Goal: Feedback & Contribution: Contribute content

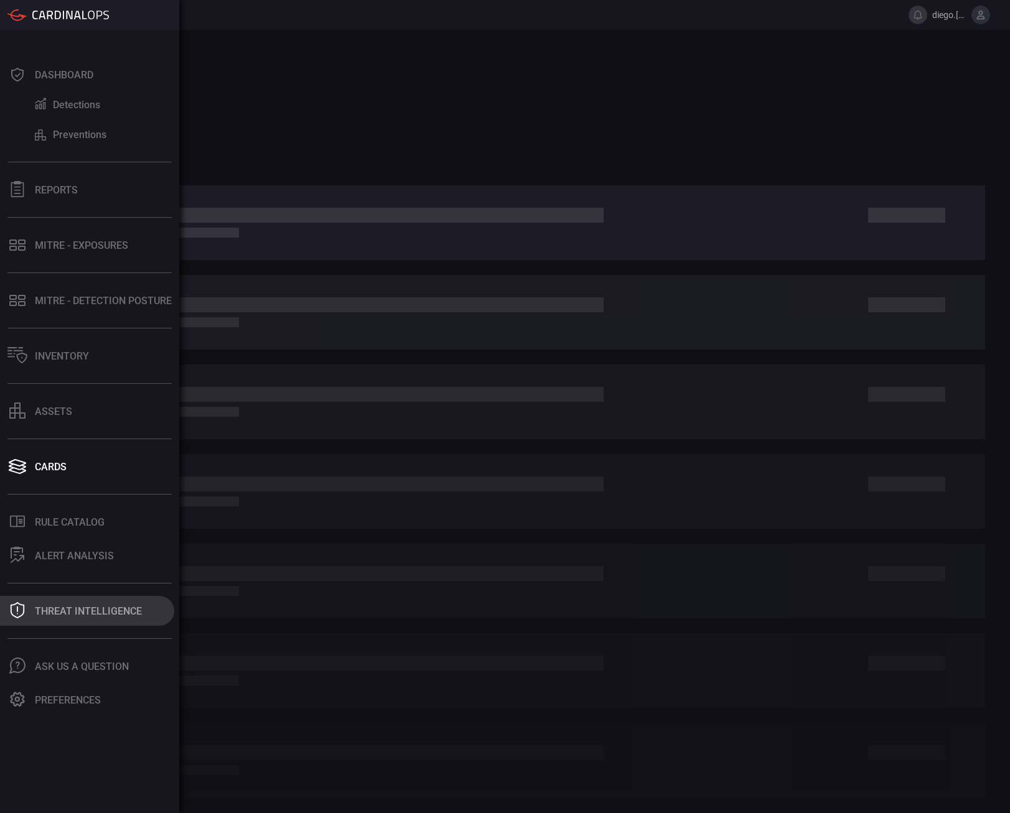
click at [108, 617] on div "Threat Intelligence" at bounding box center [88, 611] width 107 height 12
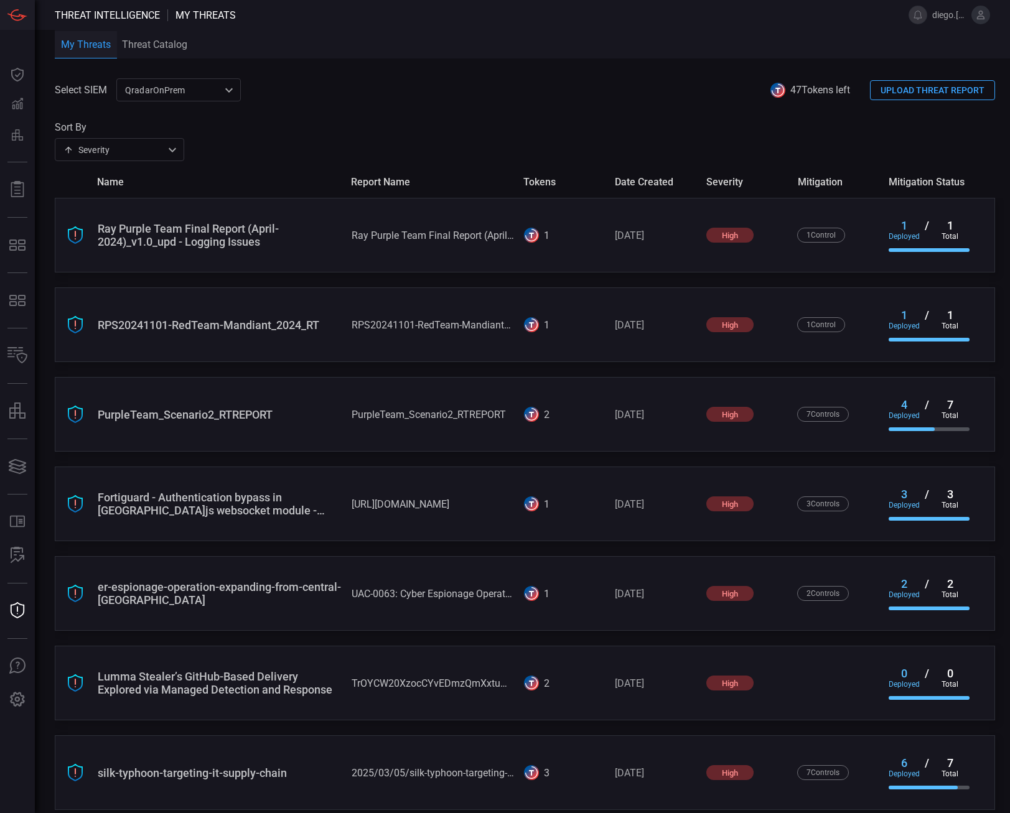
click at [179, 93] on div "QradarOnPrem 5aadb41e-e732-4a7a-884f-5c29e918b1b8 ​" at bounding box center [178, 89] width 124 height 23
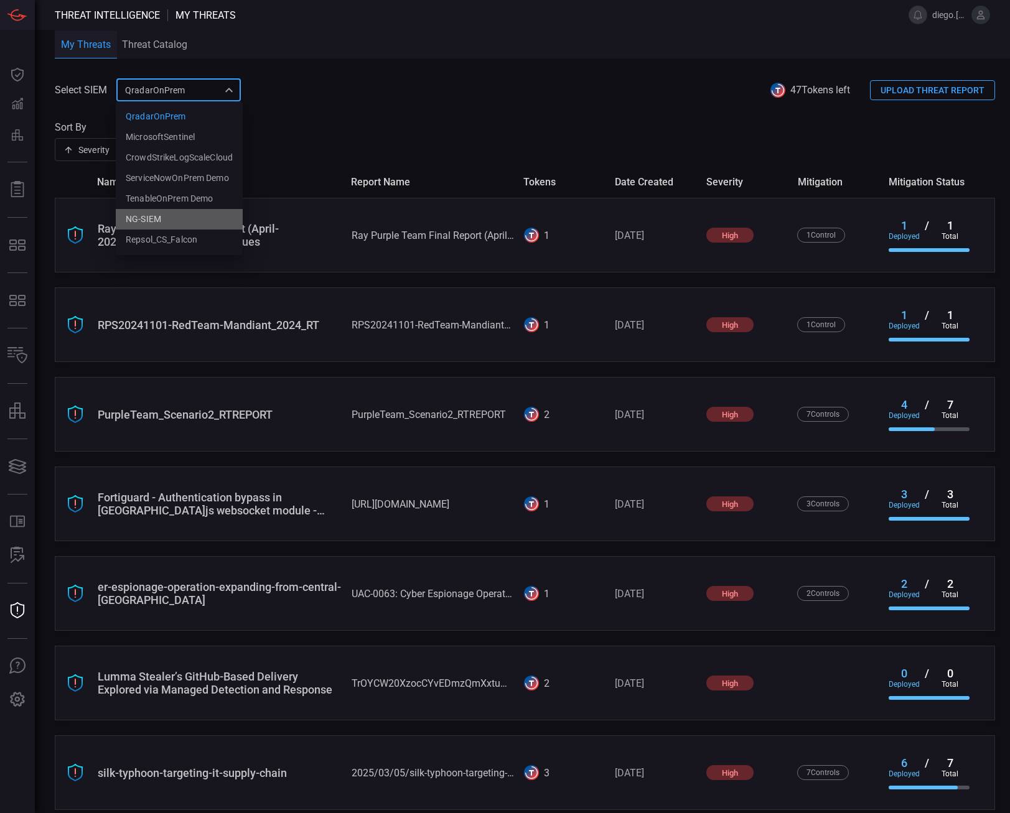
click at [180, 217] on li "NG-SIEM" at bounding box center [179, 219] width 127 height 21
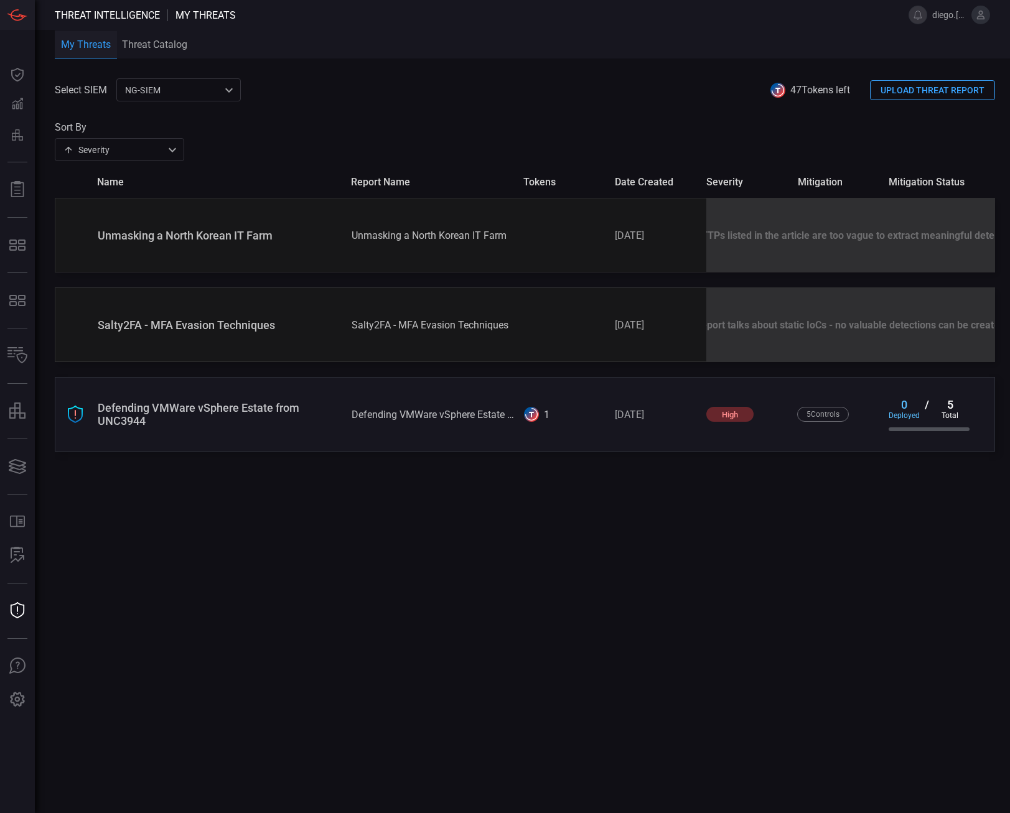
click at [681, 518] on div "Select SIEM NG-SIEM 5cf3354c-b0c8-4d47-b0cb-fd1e7ce3c487 ​ 47 Tokens left UPLOA…" at bounding box center [532, 445] width 955 height 735
click at [411, 602] on div "Select SIEM NG-SIEM 5cf3354c-b0c8-4d47-b0cb-fd1e7ce3c487 ​ 47 Tokens left UPLOA…" at bounding box center [532, 445] width 955 height 735
click at [222, 101] on div "NG-SIEM 5cf3354c-b0c8-4d47-b0cb-fd1e7ce3c487 ​" at bounding box center [178, 89] width 124 height 23
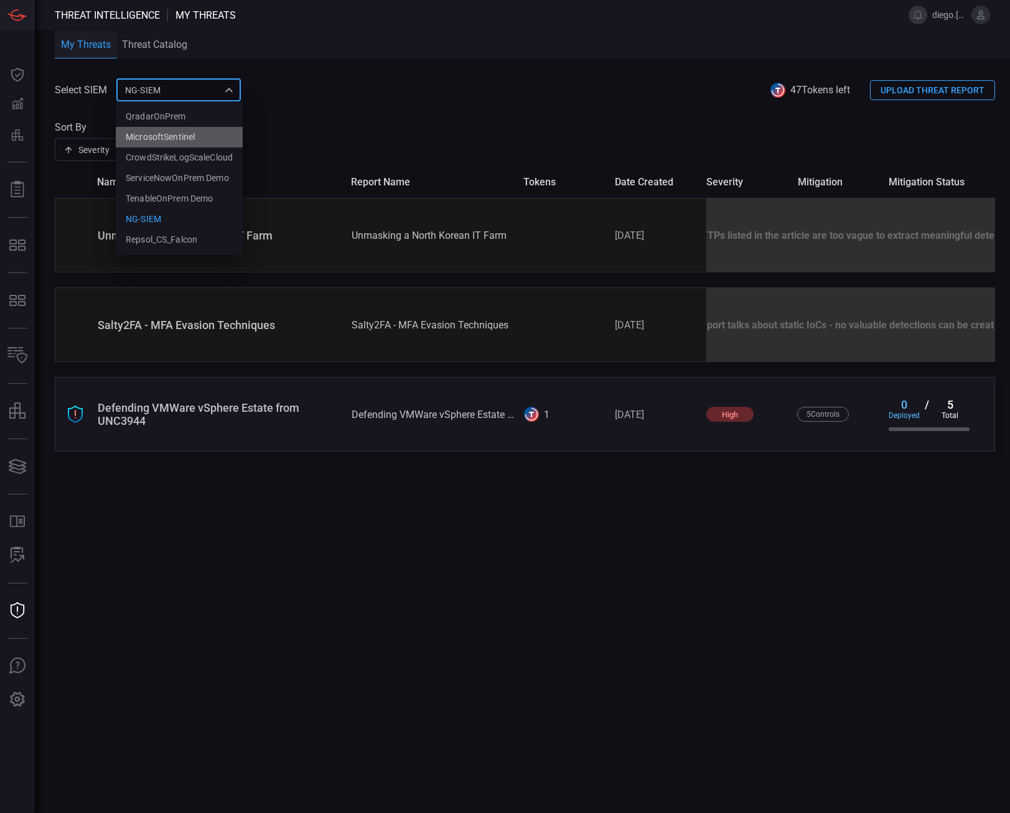
click at [185, 144] on li "MicrosoftSentinel" at bounding box center [179, 137] width 127 height 21
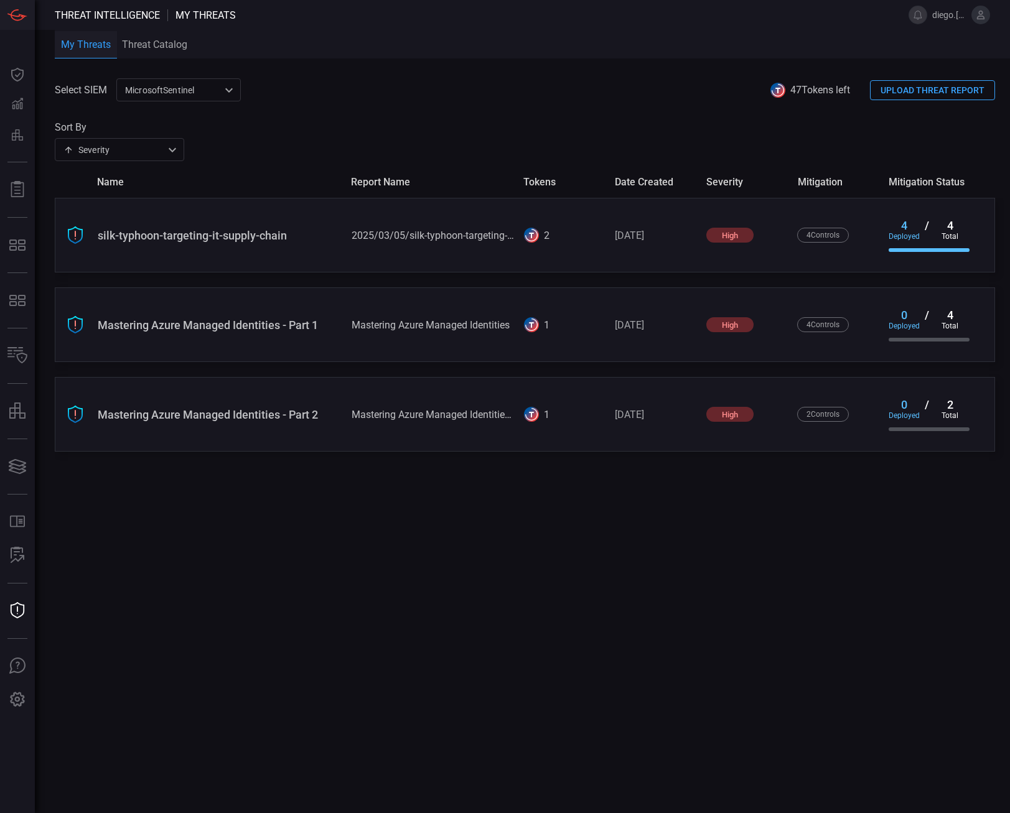
click at [825, 595] on div "Select SIEM MicrosoftSentinel 9c728290-6dac-49ed-91f1-335958a1bd21 ​ 47 Tokens …" at bounding box center [532, 445] width 955 height 735
click at [235, 91] on div "MicrosoftSentinel 9c728290-6dac-49ed-91f1-335958a1bd21 ​" at bounding box center [178, 89] width 124 height 23
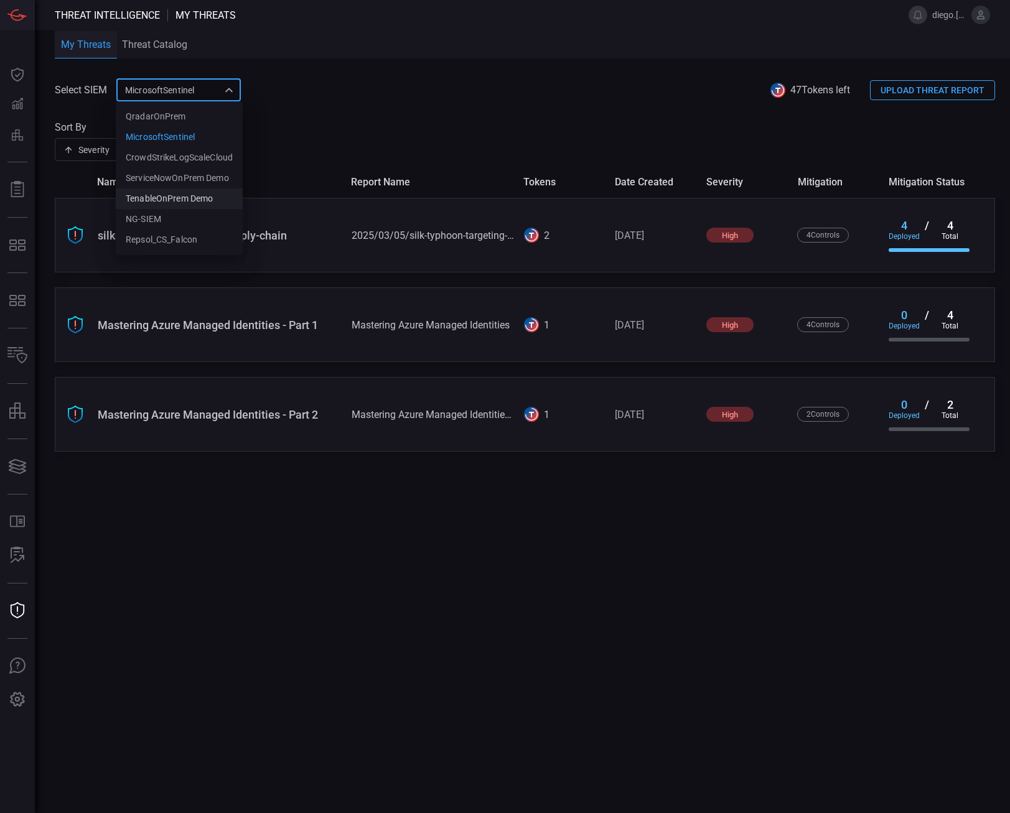
click at [180, 208] on li "TenableOnPrem Demo" at bounding box center [179, 199] width 127 height 21
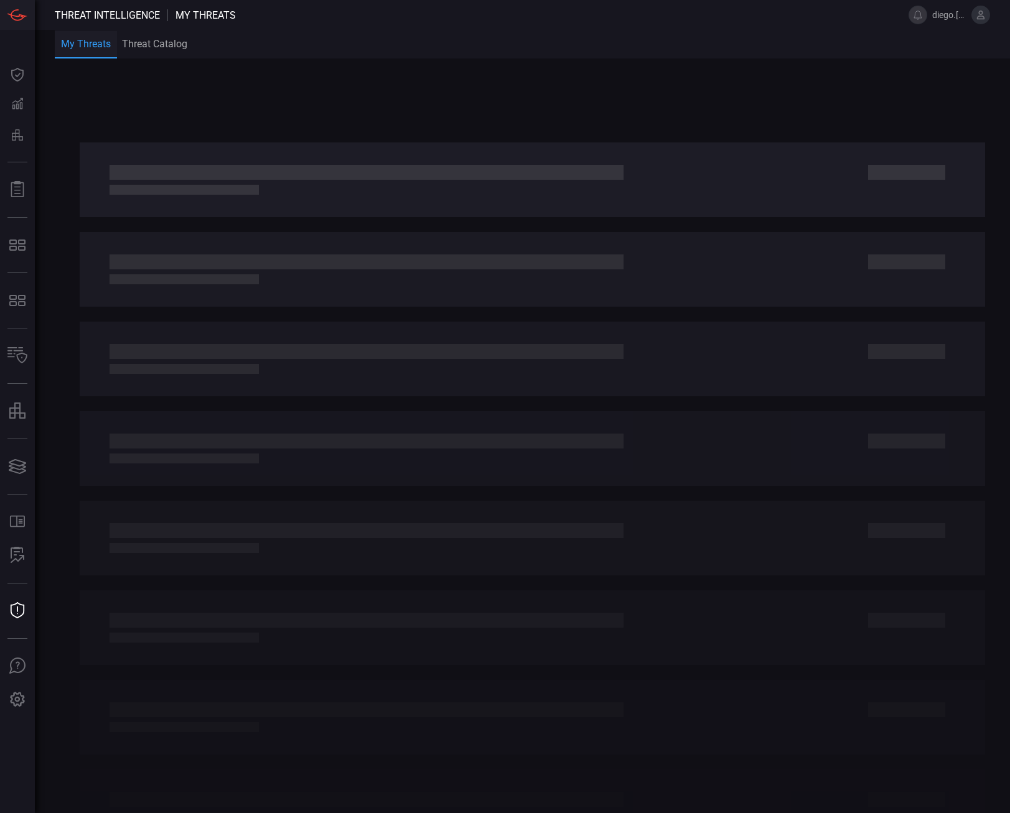
click at [231, 90] on div at bounding box center [532, 437] width 955 height 752
click at [229, 94] on div at bounding box center [532, 437] width 955 height 752
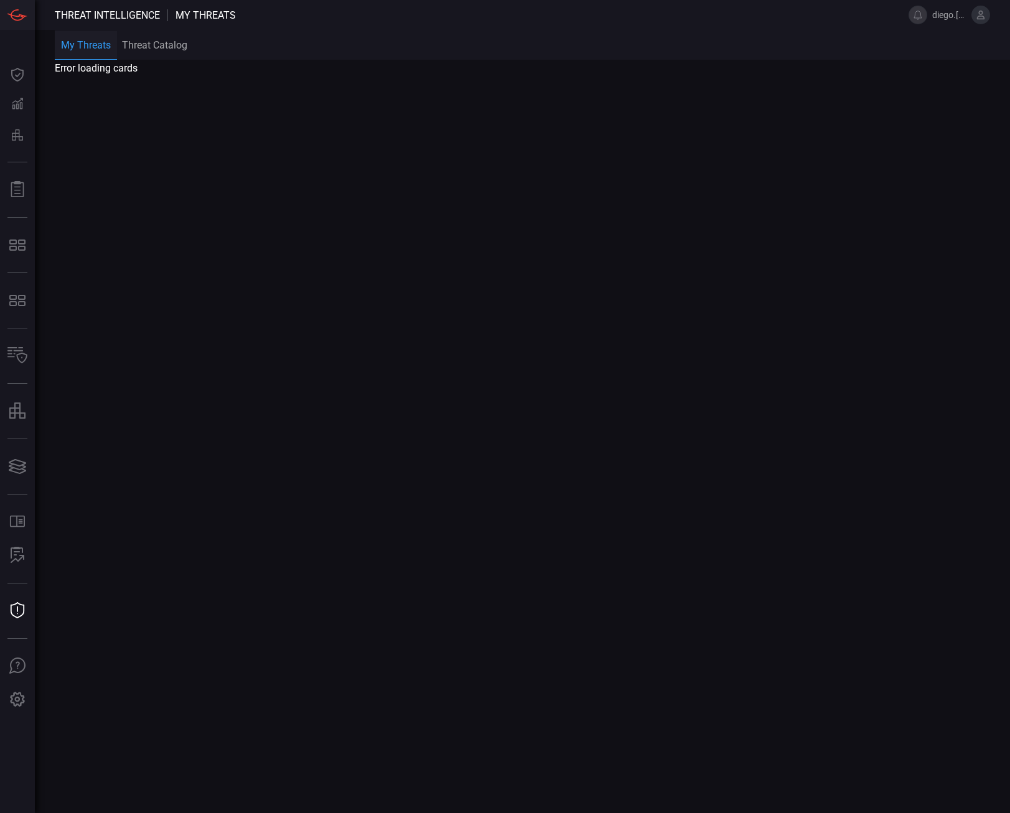
click at [159, 44] on button "Threat Catalog" at bounding box center [154, 45] width 75 height 30
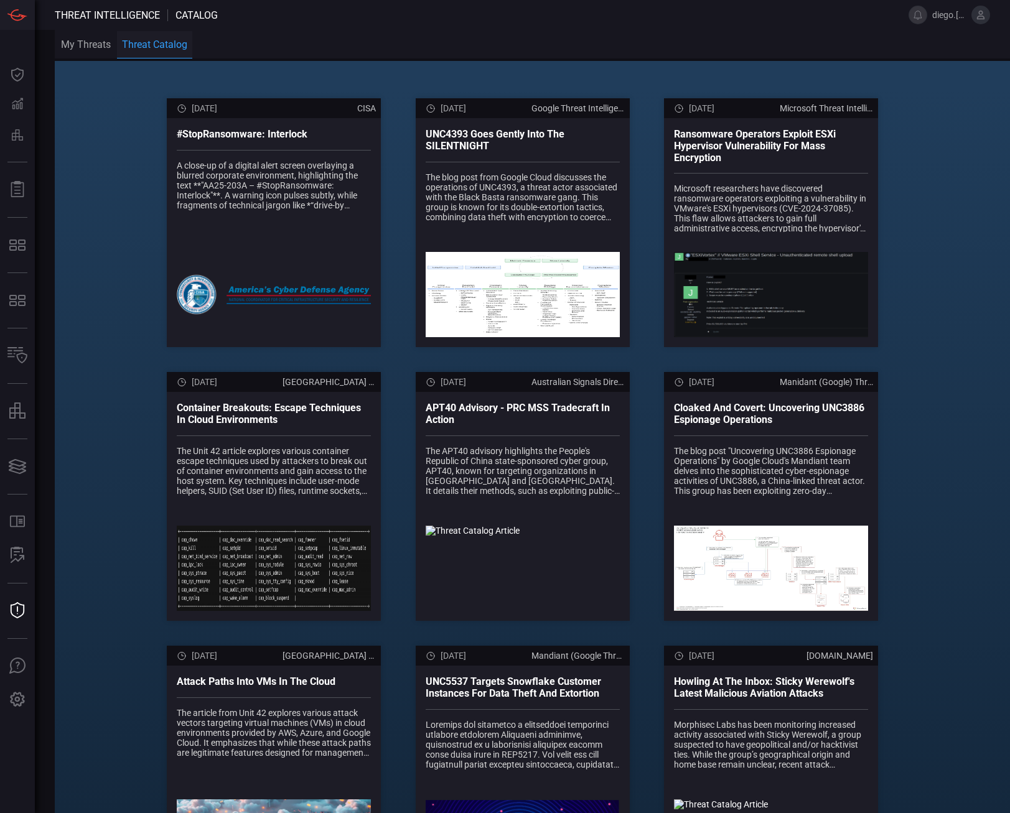
click at [97, 45] on button "My Threats" at bounding box center [86, 44] width 62 height 29
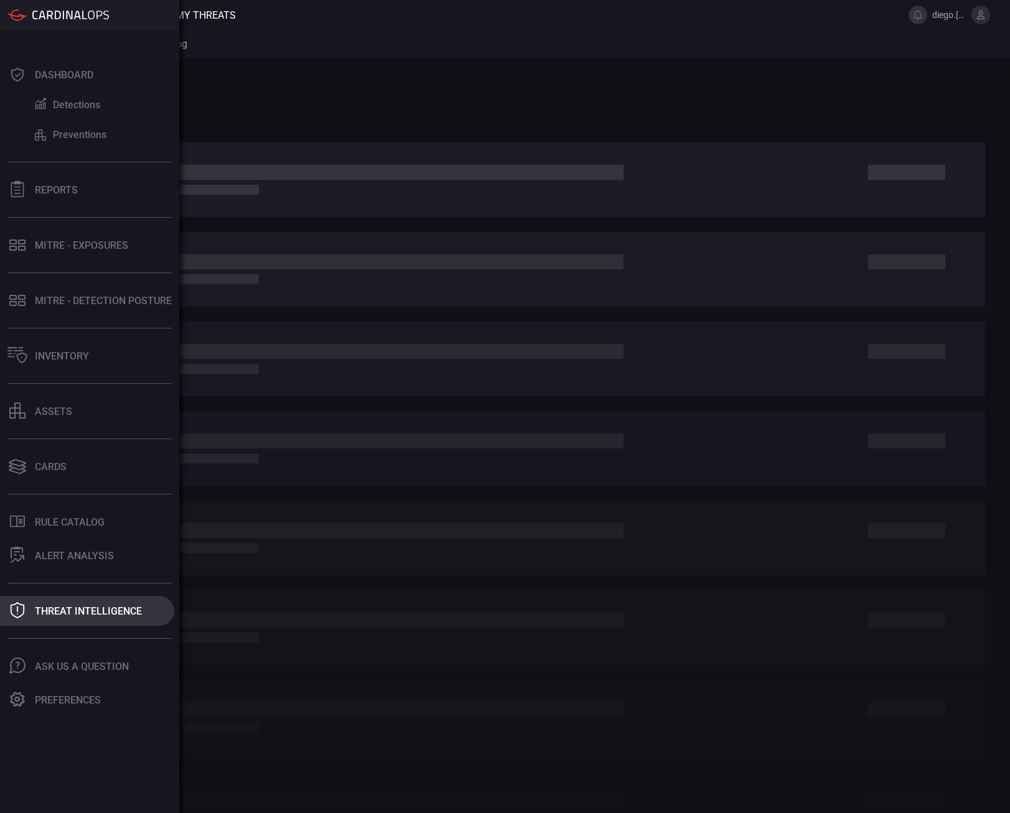
click at [96, 615] on div "Threat Intelligence" at bounding box center [88, 611] width 107 height 12
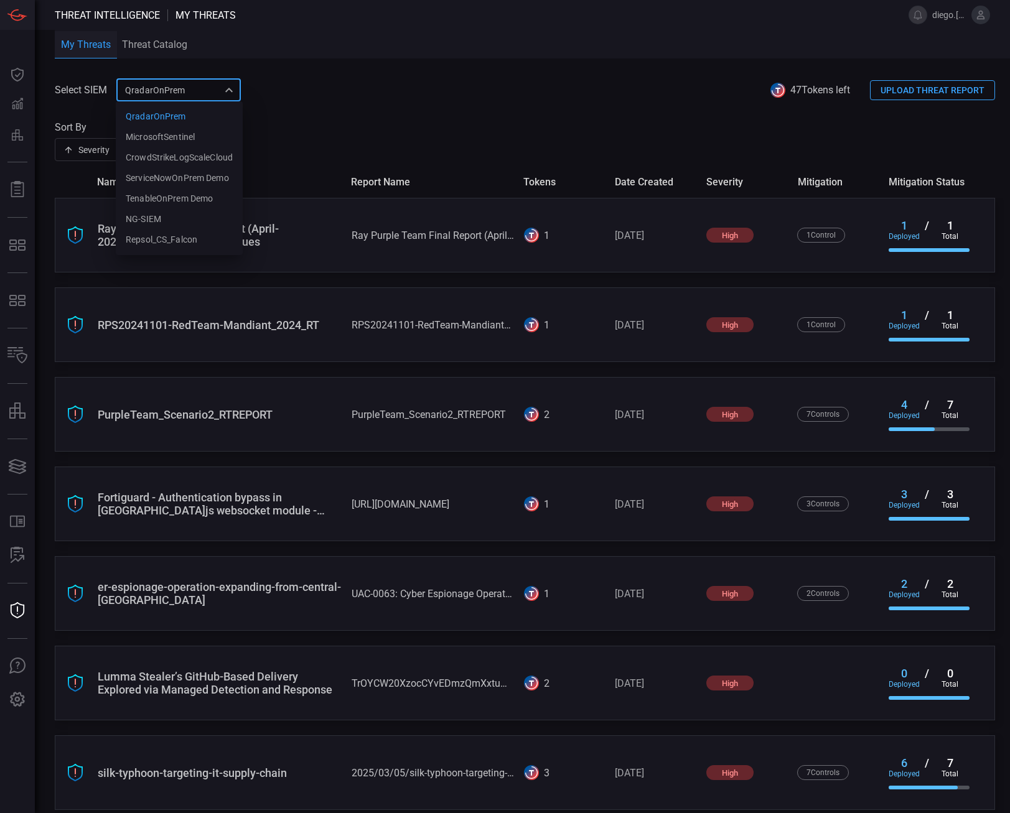
click at [180, 86] on div "QradarOnPrem 5aadb41e-e732-4a7a-884f-5c29e918b1b8 QradarOnPrem MicrosoftSentine…" at bounding box center [178, 89] width 124 height 23
click at [172, 213] on li "NG-SIEM" at bounding box center [179, 219] width 127 height 21
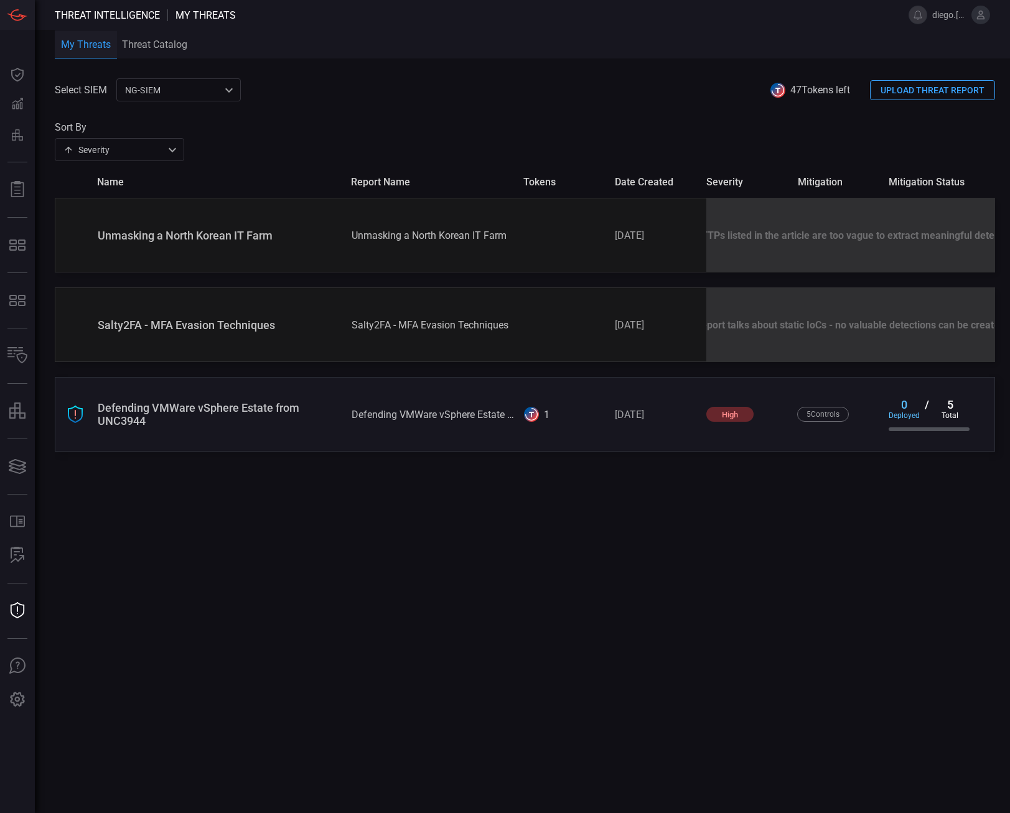
click at [954, 89] on button "UPLOAD THREAT REPORT" at bounding box center [932, 90] width 125 height 20
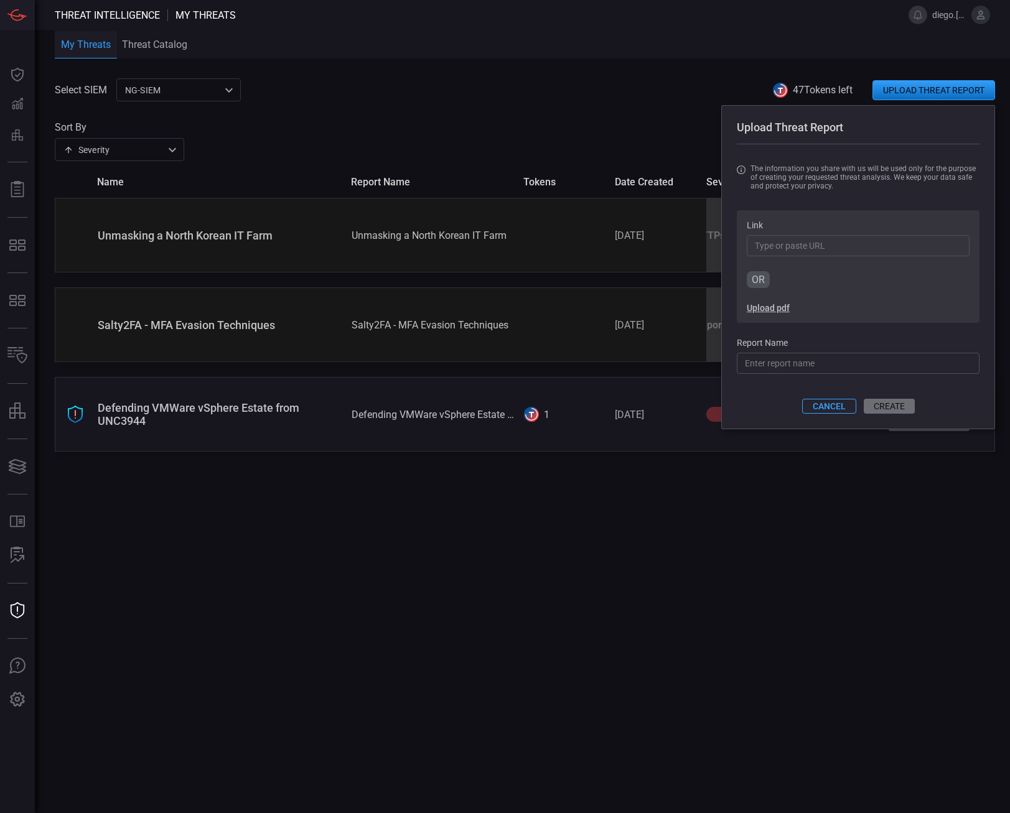
click at [829, 361] on input "Report Name" at bounding box center [858, 363] width 243 height 21
click at [839, 253] on input "Link" at bounding box center [858, 245] width 223 height 21
paste input "[URL][DOMAIN_NAME]"
type input "[URL][DOMAIN_NAME]"
type input "earch/25/i/unmasking-the-gentlemen-ransomware.html"
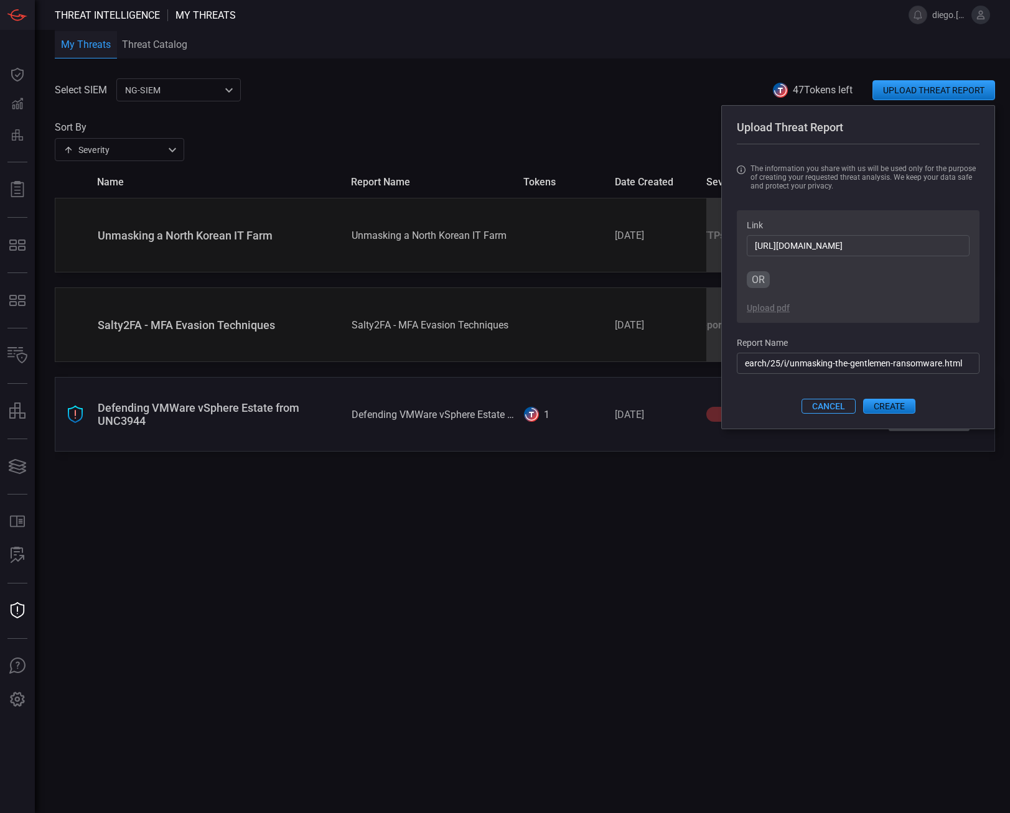
scroll to position [0, 162]
type input "[URL][DOMAIN_NAME]"
click at [825, 368] on input "earch/25/i/unmasking-the-gentlemen-ransomware.html" at bounding box center [858, 363] width 243 height 21
type input "Gentlemen Ransomware"
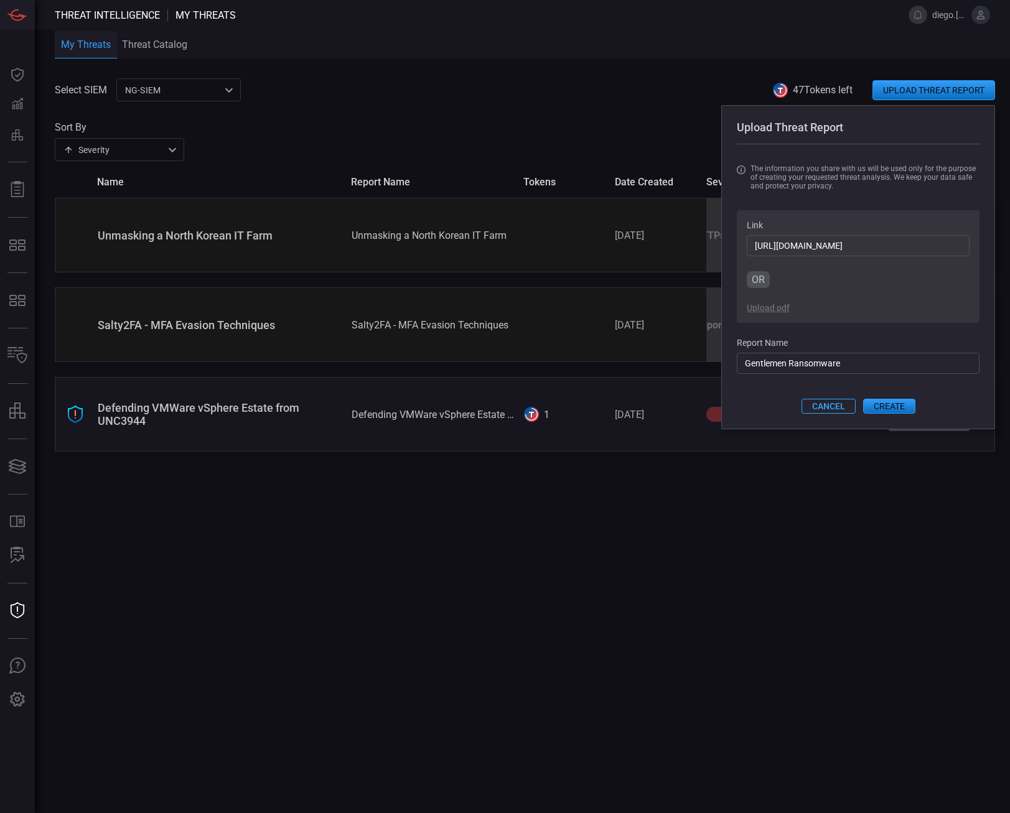
click at [893, 412] on button "CREATE" at bounding box center [889, 406] width 52 height 15
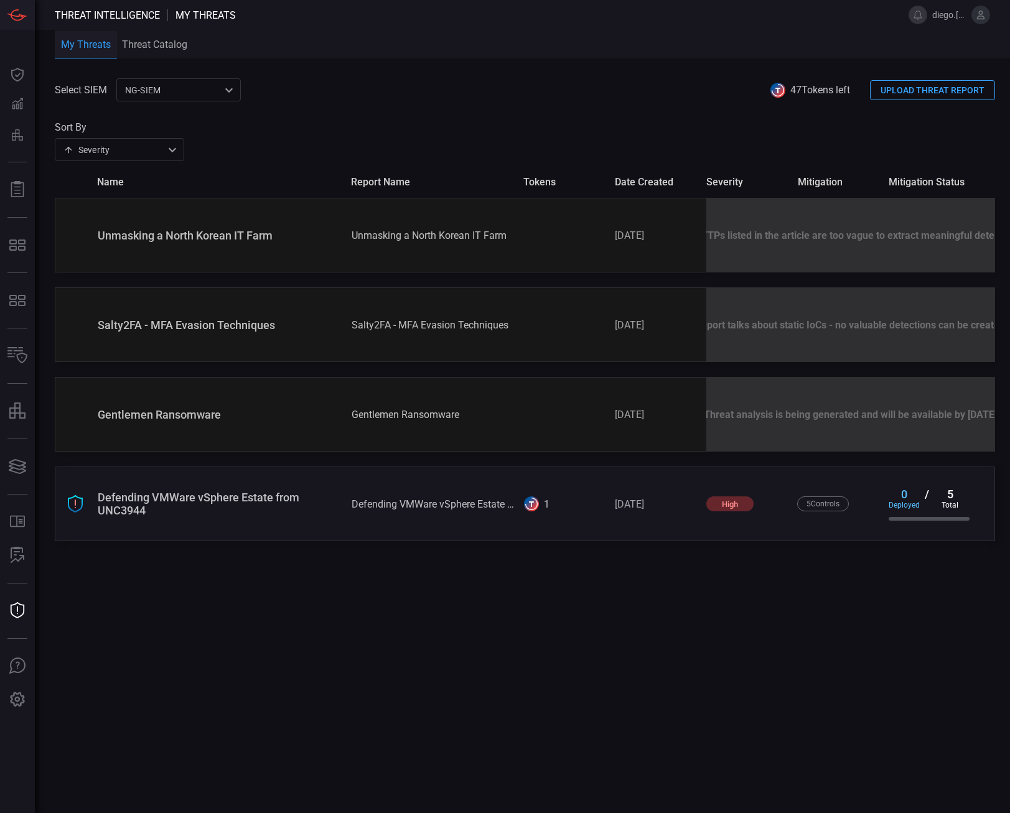
click at [937, 96] on button "UPLOAD THREAT REPORT" at bounding box center [932, 90] width 125 height 20
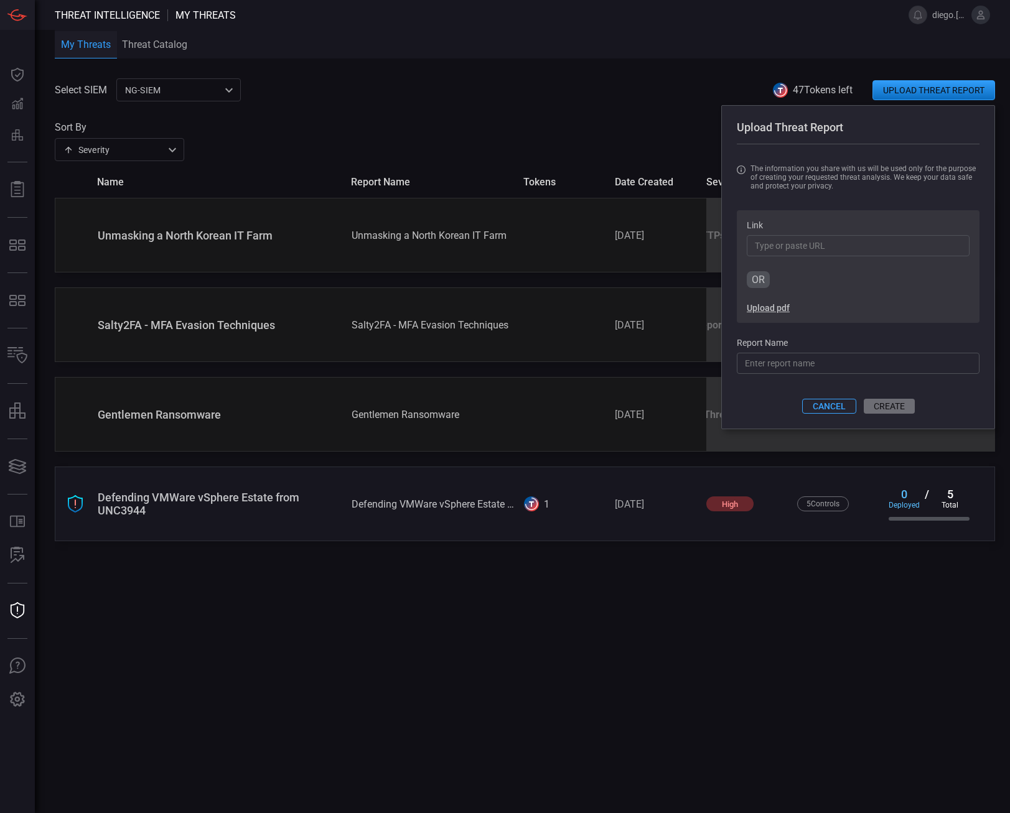
click at [793, 249] on input "Link" at bounding box center [858, 245] width 223 height 21
paste input "[URL][DOMAIN_NAME]"
type input "[URL][DOMAIN_NAME]"
type input "25/09/hiddengh0st-winos-and-kkrat-exploit-seo.html"
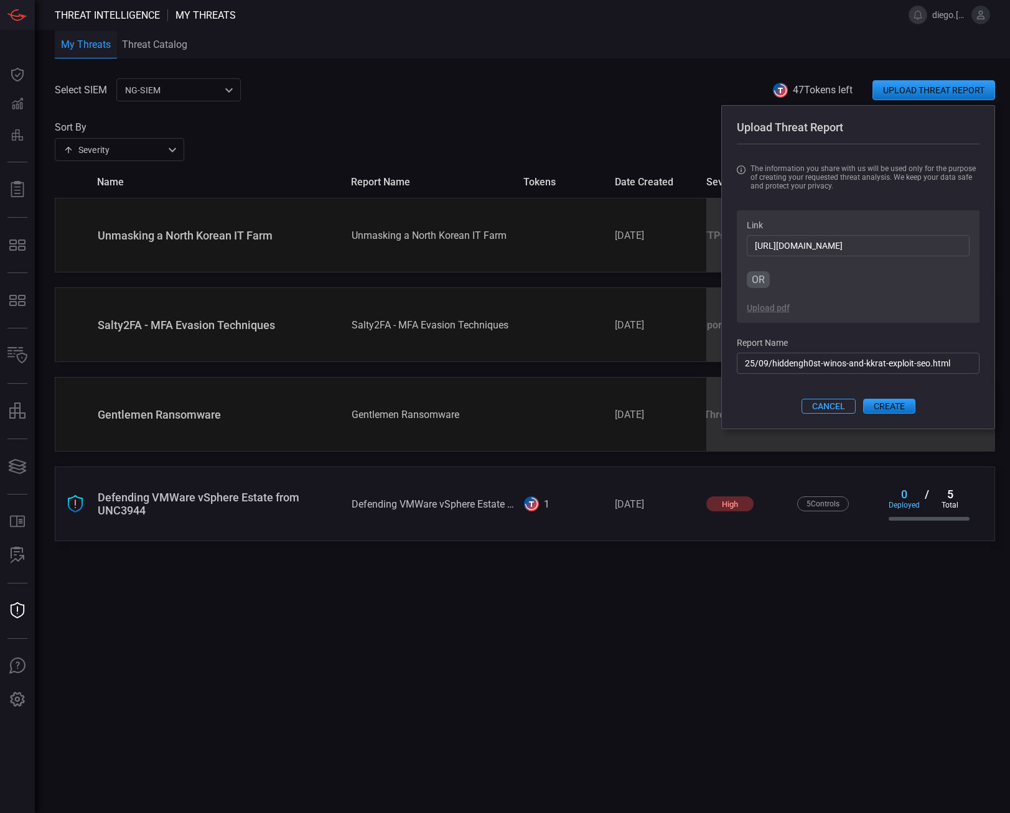
type input "[URL][DOMAIN_NAME]"
click at [900, 373] on input "25/09/hiddengh0st-winos-and-kkrat-exploit-seo.html" at bounding box center [858, 363] width 243 height 21
click at [814, 369] on input "25/09/hiddengh0st-winos-and-kkrat-exploit-seo.html" at bounding box center [858, 363] width 243 height 21
drag, startPoint x: 771, startPoint y: 366, endPoint x: 617, endPoint y: 360, distance: 154.4
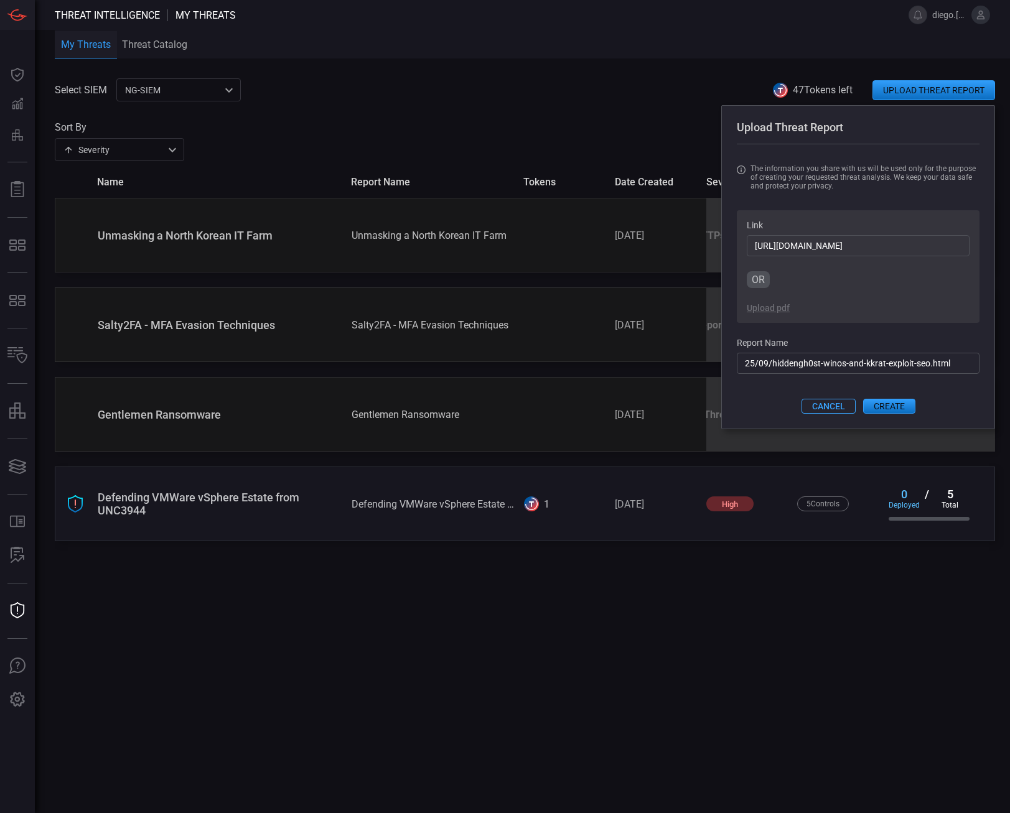
click at [628, 359] on div "Select SIEM NG-SIEM 5cf3354c-b0c8-4d47-b0cb-fd1e7ce3c487 ​ 47 Tokens left UPLOA…" at bounding box center [532, 445] width 955 height 735
click at [849, 365] on input "Hiddengh0st/Winos/Kkrat-exploit-seo.html" at bounding box center [858, 363] width 243 height 21
click at [846, 367] on input "Hiddengh0st/Winos/Kkrat-exploit-seo.html" at bounding box center [858, 363] width 243 height 21
click at [846, 369] on input "Hiddengh0st/Winos/Kkrat-exploit-seo.html" at bounding box center [858, 363] width 243 height 21
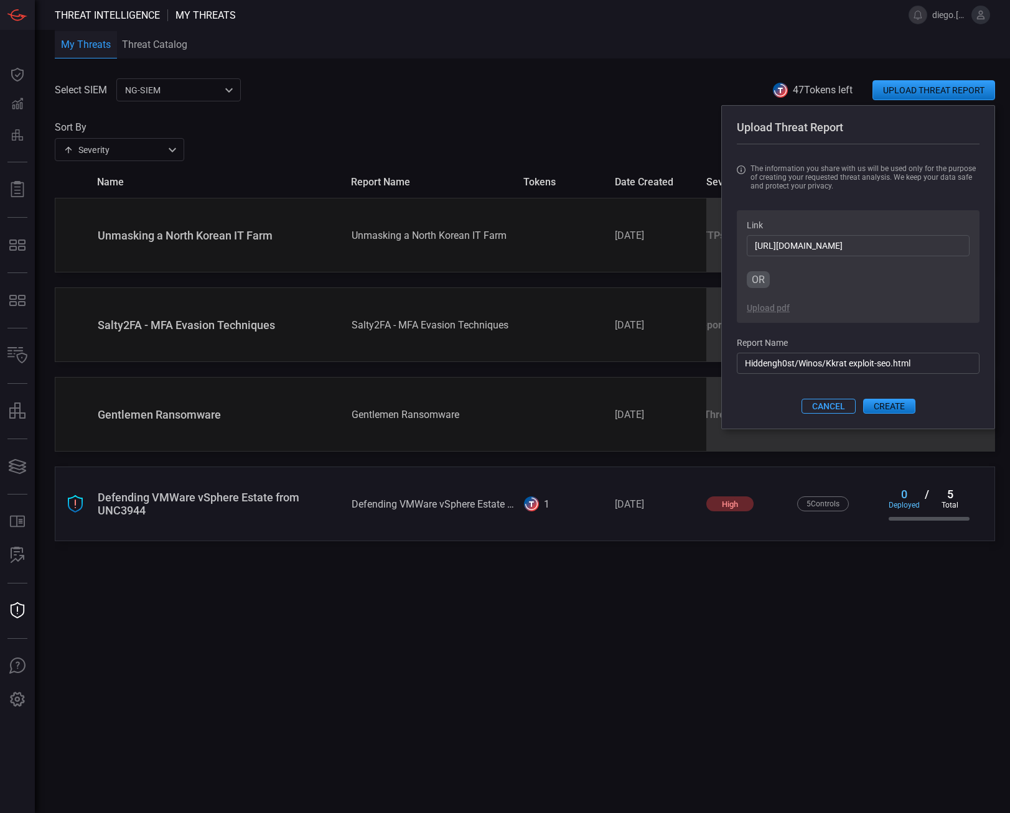
drag, startPoint x: 890, startPoint y: 368, endPoint x: 1018, endPoint y: 367, distance: 128.8
click at [1009, 367] on html "Threat Intelligence My Threats [PERSON_NAME].[PERSON_NAME].amandi Dashboard Das…" at bounding box center [505, 406] width 1010 height 813
type input "Hiddengh0st/Winos/Kkrat exploit SEO"
click at [897, 406] on button "CREATE" at bounding box center [889, 406] width 52 height 15
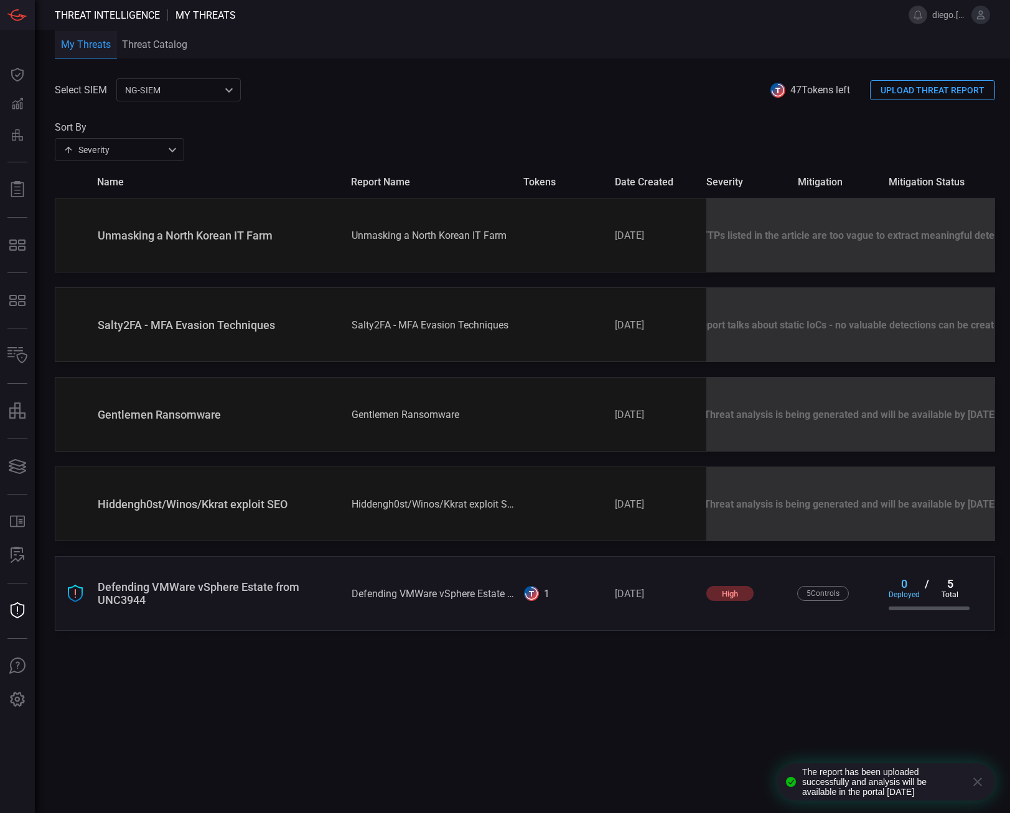
click at [595, 690] on div "Select SIEM NG-SIEM 5cf3354c-b0c8-4d47-b0cb-fd1e7ce3c487 ​ 47 Tokens left UPLOA…" at bounding box center [532, 445] width 955 height 735
click at [976, 777] on icon "button" at bounding box center [977, 782] width 15 height 15
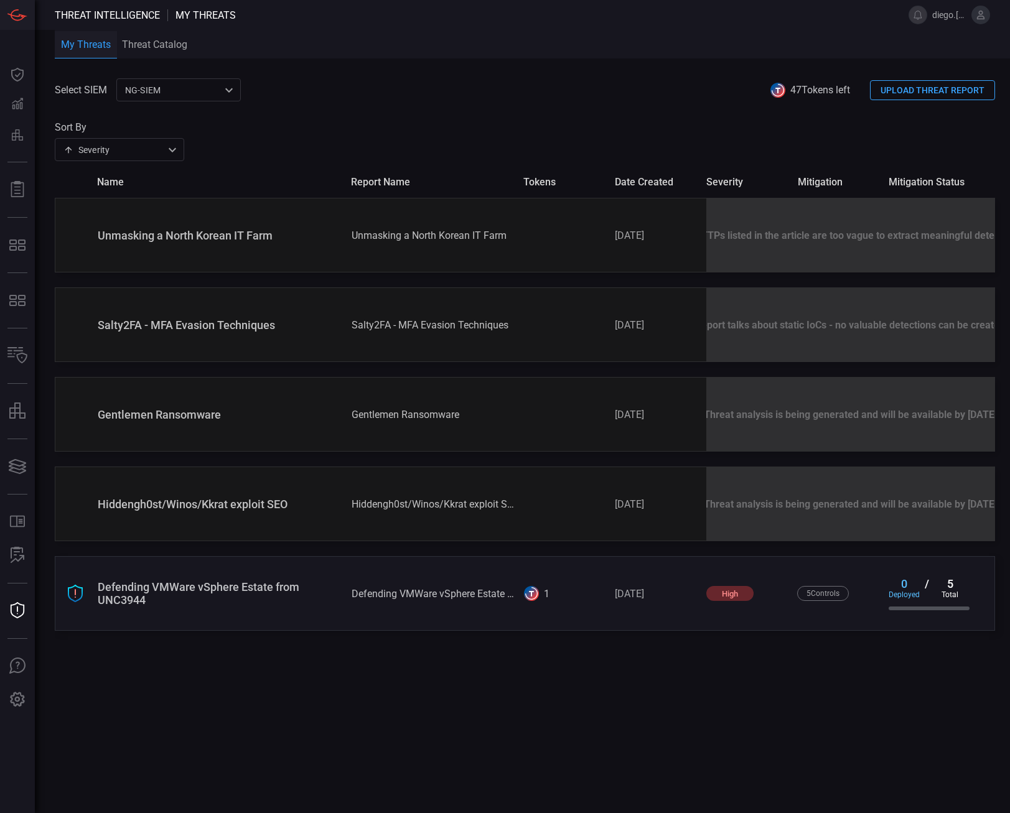
click at [901, 88] on button "UPLOAD THREAT REPORT" at bounding box center [932, 90] width 125 height 20
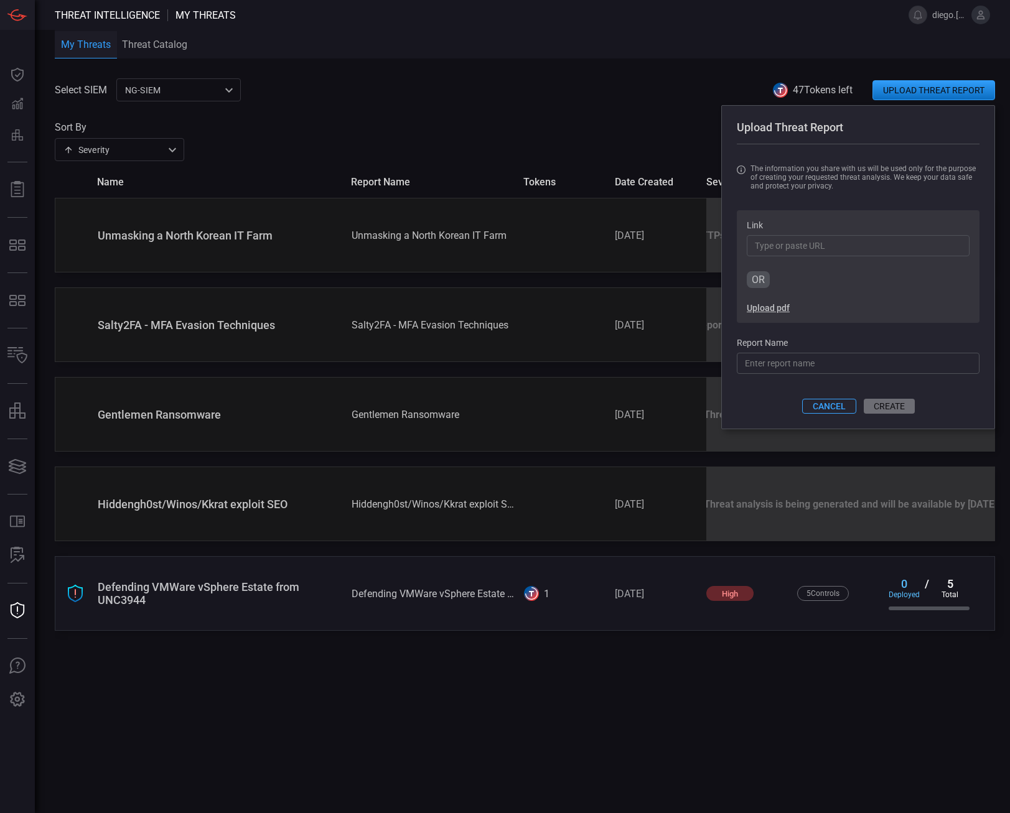
click at [833, 240] on input "Link" at bounding box center [858, 245] width 223 height 21
paste input "[URL][DOMAIN_NAME]"
type input "[URL][DOMAIN_NAME]"
type input "rch/25/i/lockbit-5-targets-windows-linux-esxi.html"
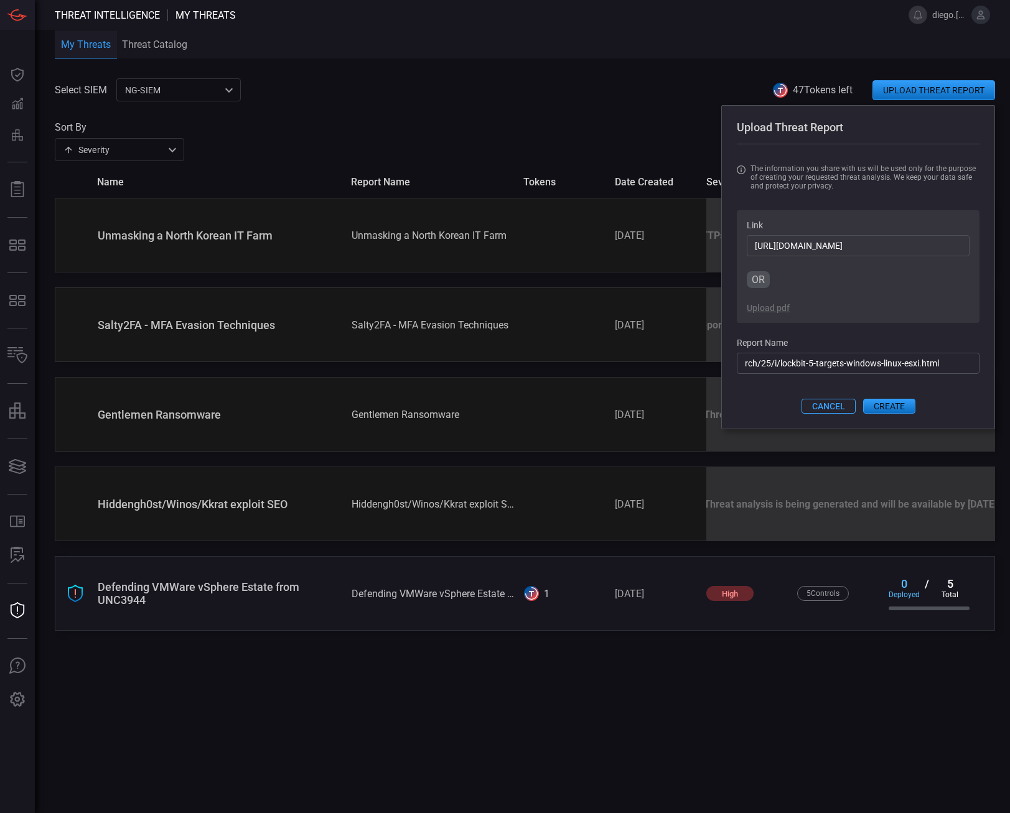
type input "[URL][DOMAIN_NAME]"
click at [911, 367] on input "rch/25/i/lockbit-5-targets-windows-linux-esxi.html" at bounding box center [858, 363] width 243 height 21
type input "Lockbit 5.0"
click at [890, 408] on button "CREATE" at bounding box center [889, 406] width 52 height 15
